Goal: Find contact information: Find contact information

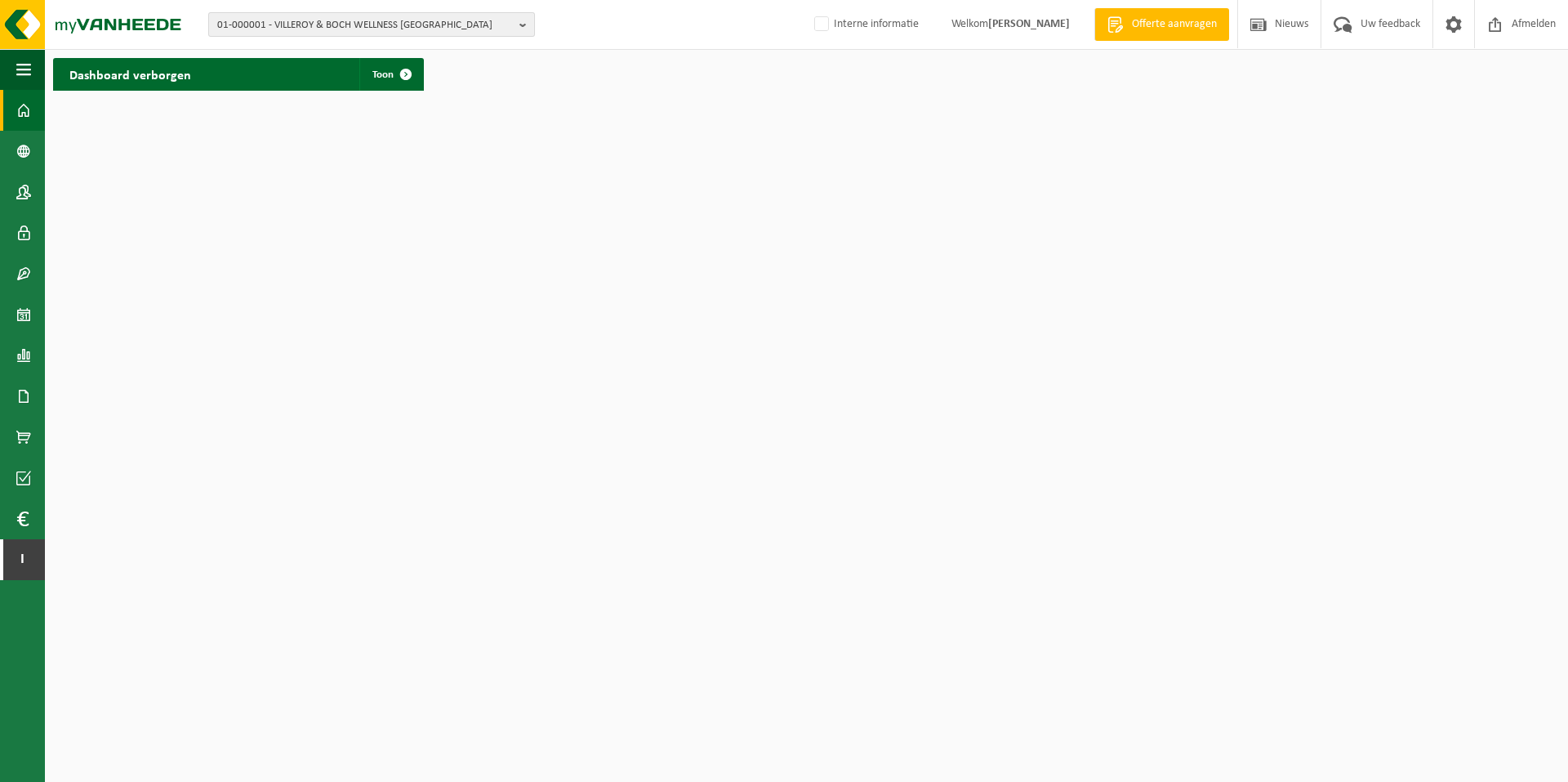
click at [366, 25] on span "01-000001 - VILLEROY & BOCH WELLNESS NV" at bounding box center [365, 25] width 296 height 25
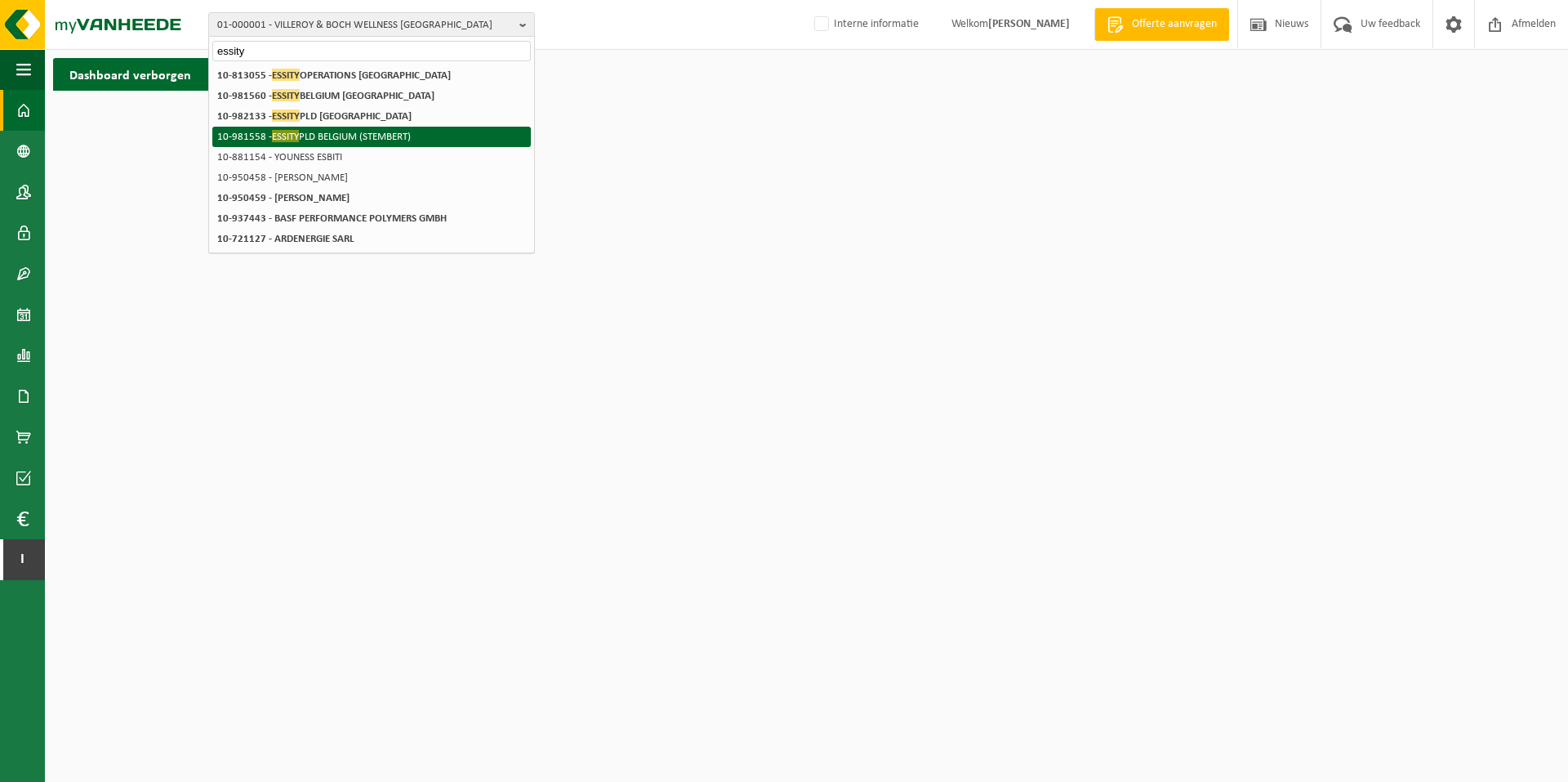
type input "essity"
click at [387, 143] on li "10-981558 - ESSITY PLD BELGIUM (STEMBERT)" at bounding box center [371, 137] width 319 height 21
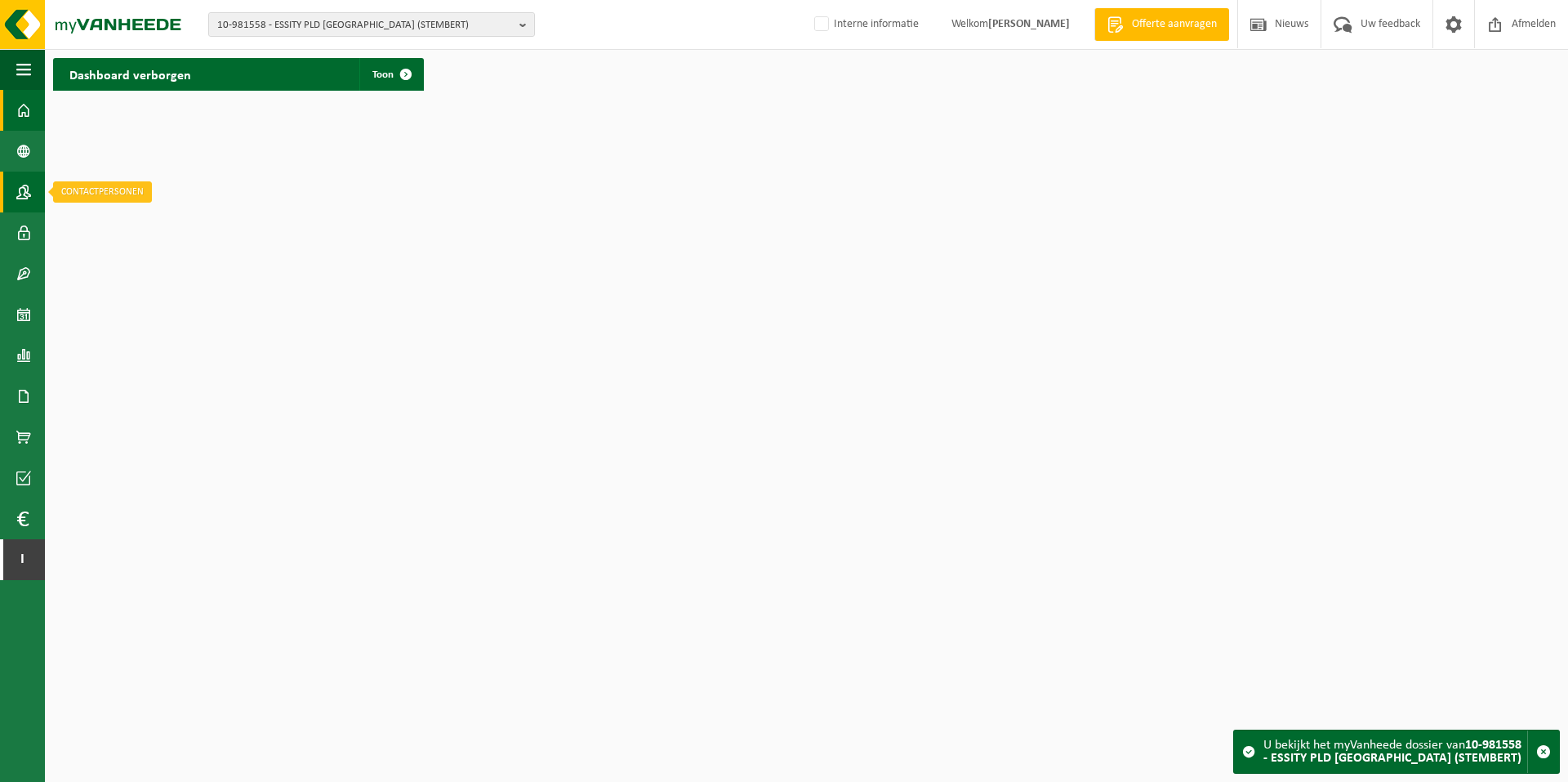
click at [16, 183] on span at bounding box center [23, 192] width 15 height 41
